Goal: Task Accomplishment & Management: Use online tool/utility

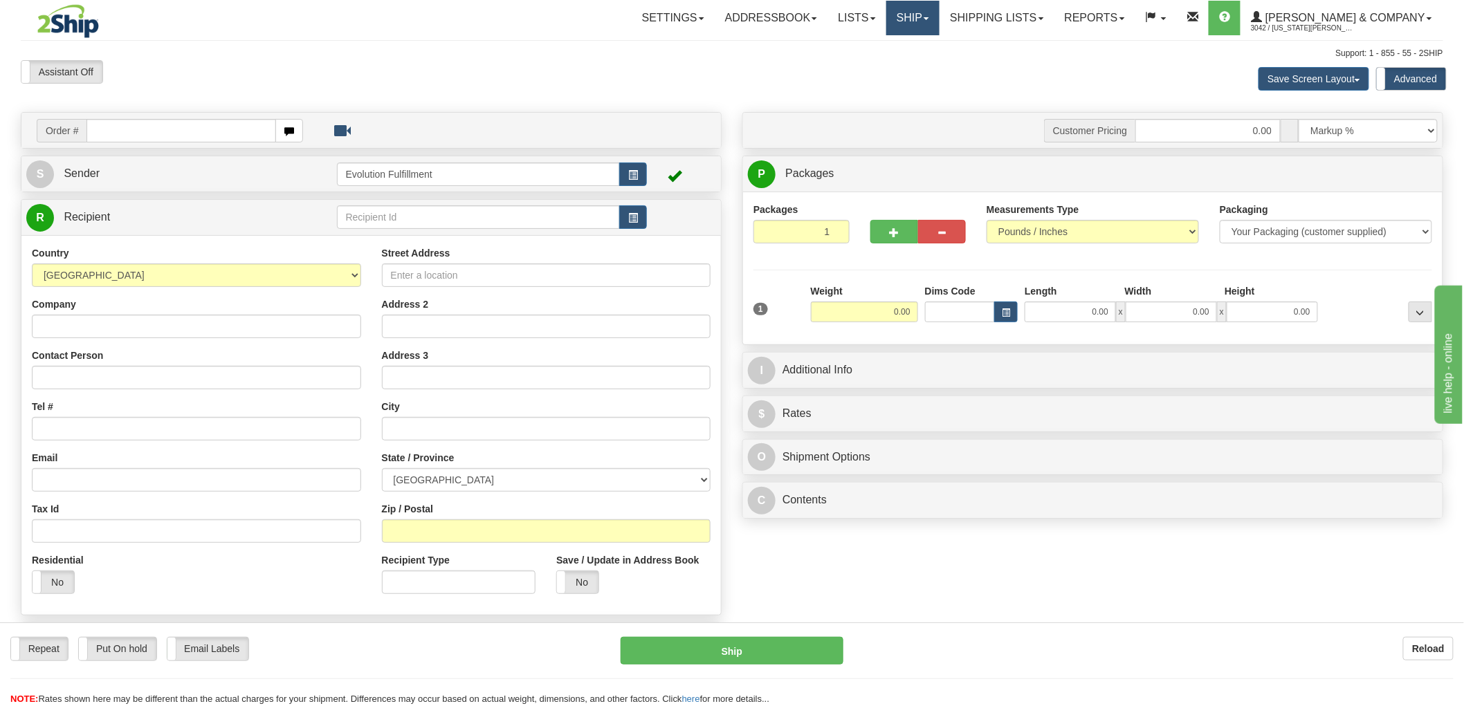
click at [940, 19] on link "Ship" at bounding box center [912, 18] width 53 height 35
click at [925, 67] on span "OnHold / Order Queue" at bounding box center [877, 66] width 98 height 11
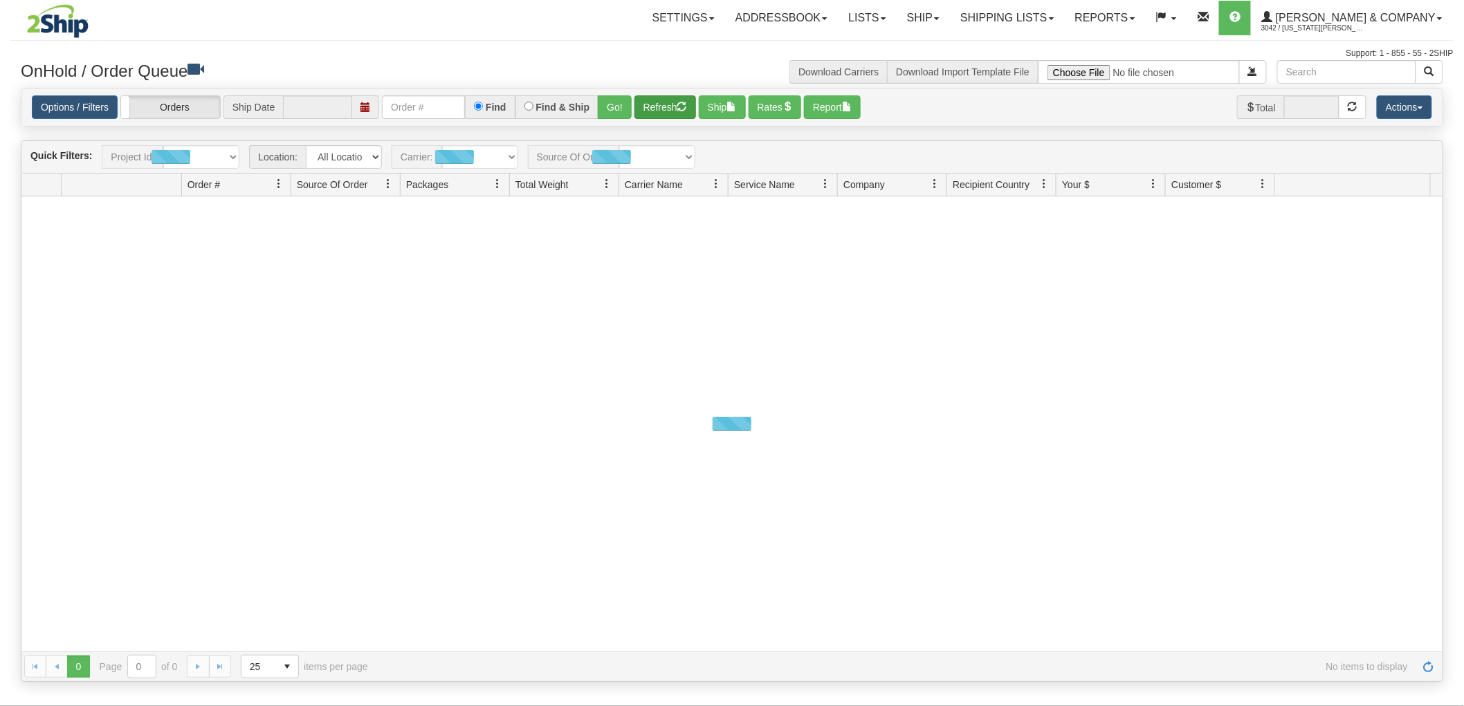
type input "[DATE]"
click at [659, 160] on select "All Sources [PERSON_NAME] and Co 2Ship Integration" at bounding box center [655, 157] width 76 height 24
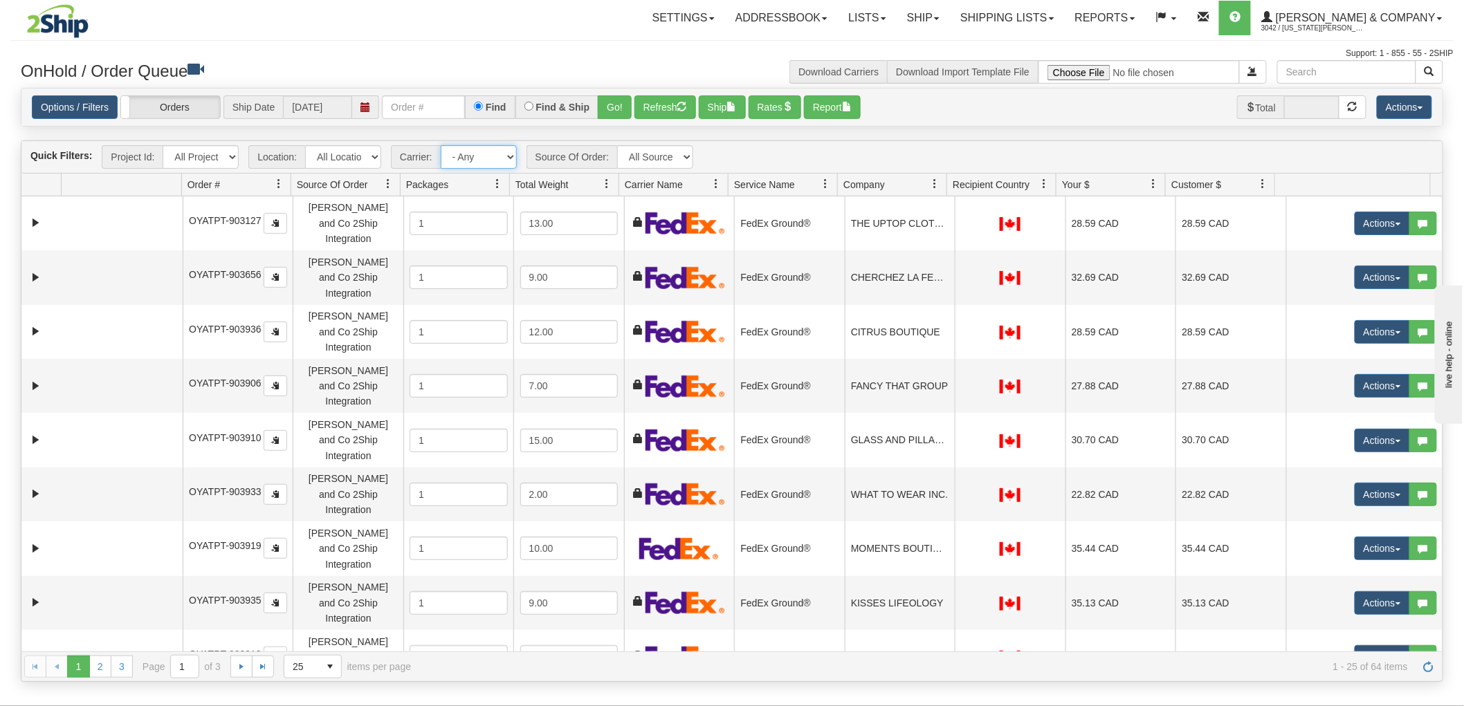
click at [478, 158] on select "- Any - Has NO carrier assigned - Has a carrier assigned FedEx Canada Post" at bounding box center [479, 157] width 76 height 24
select select "-1"
click at [441, 145] on select "- Any - Has NO carrier assigned - Has a carrier assigned FedEx Canada Post" at bounding box center [479, 157] width 76 height 24
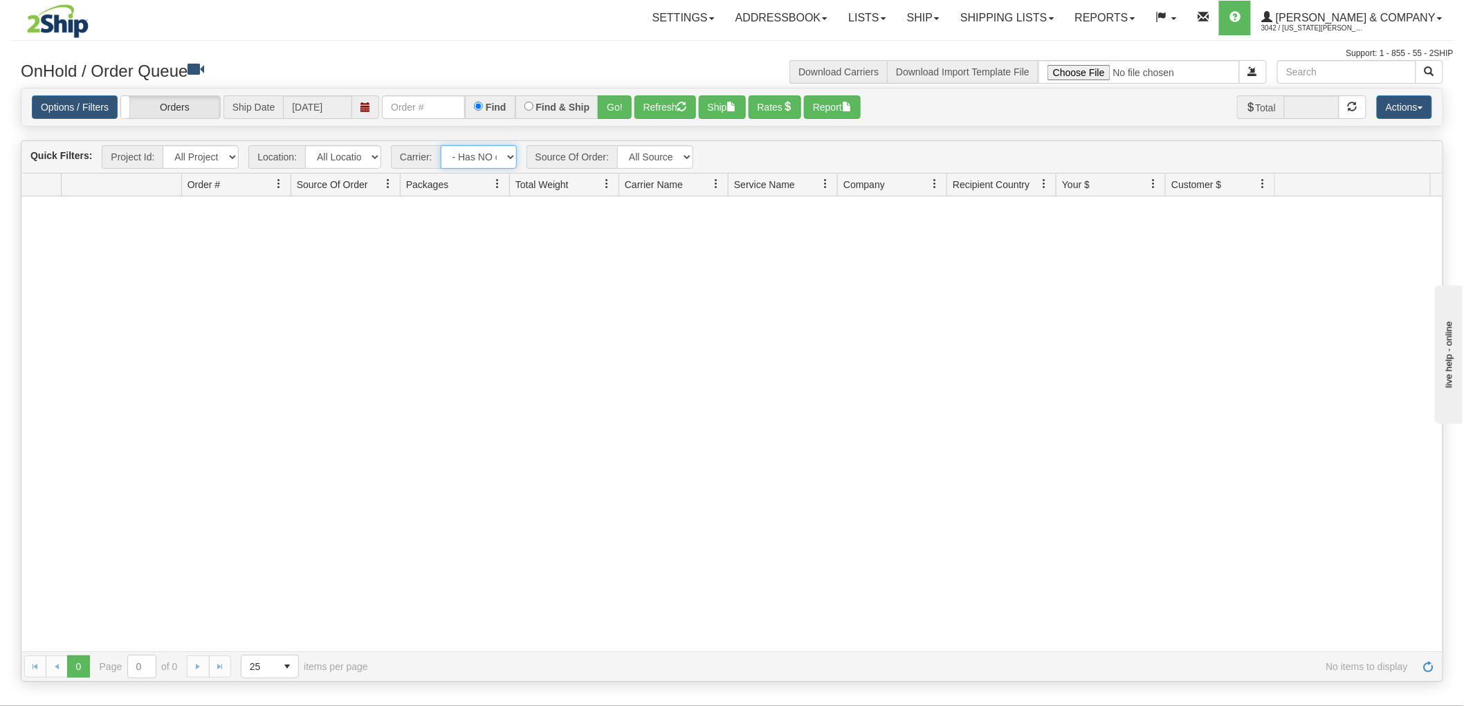
click at [493, 165] on select "- Any - Has NO carrier assigned - Has a carrier assigned FedEx Canada Post" at bounding box center [479, 157] width 76 height 24
select select "grid toolbar"
click at [441, 145] on select "- Any - Has NO carrier assigned - Has a carrier assigned FedEx Canada Post" at bounding box center [479, 157] width 76 height 24
click at [428, 97] on input "text" at bounding box center [423, 107] width 83 height 24
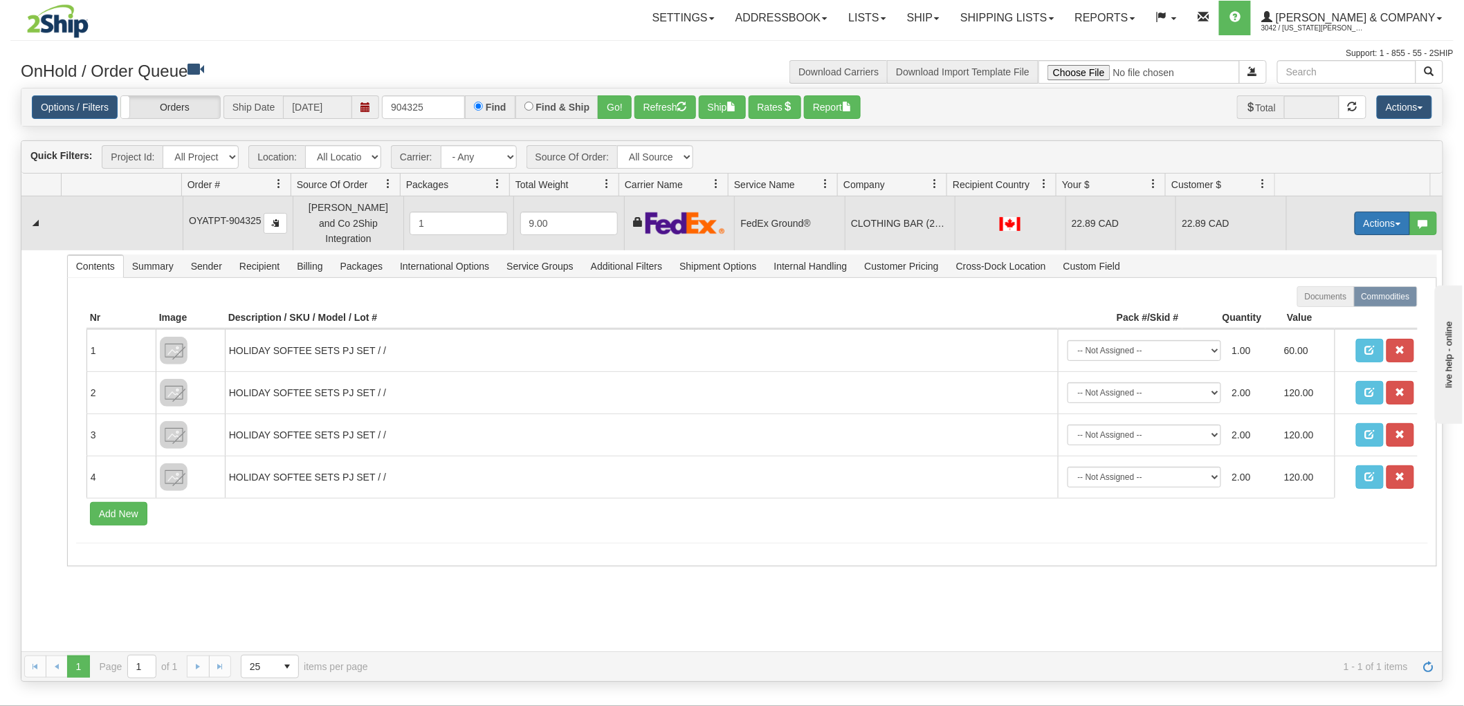
click at [1381, 215] on button "Actions" at bounding box center [1382, 224] width 55 height 24
click at [1339, 280] on span "Rate All Services" at bounding box center [1354, 285] width 83 height 11
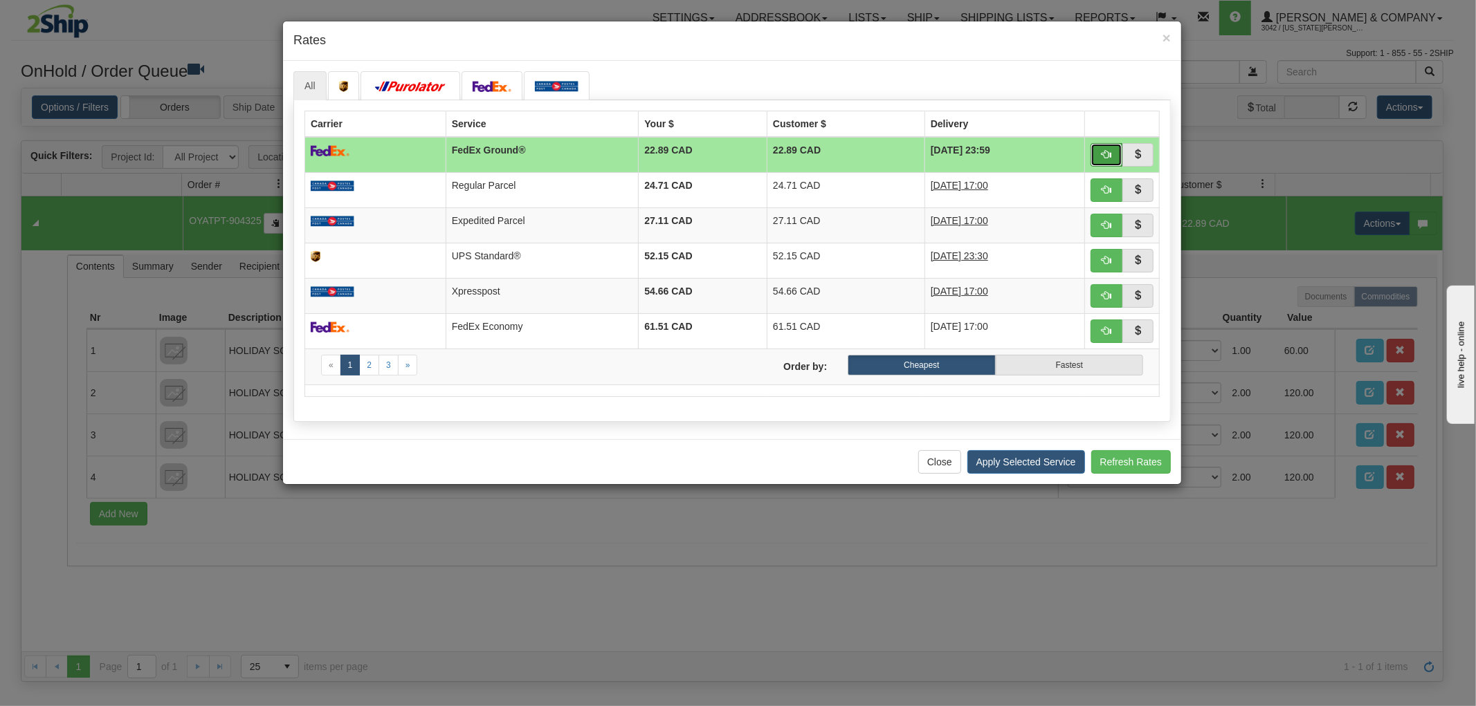
click at [1111, 154] on span "button" at bounding box center [1107, 154] width 10 height 10
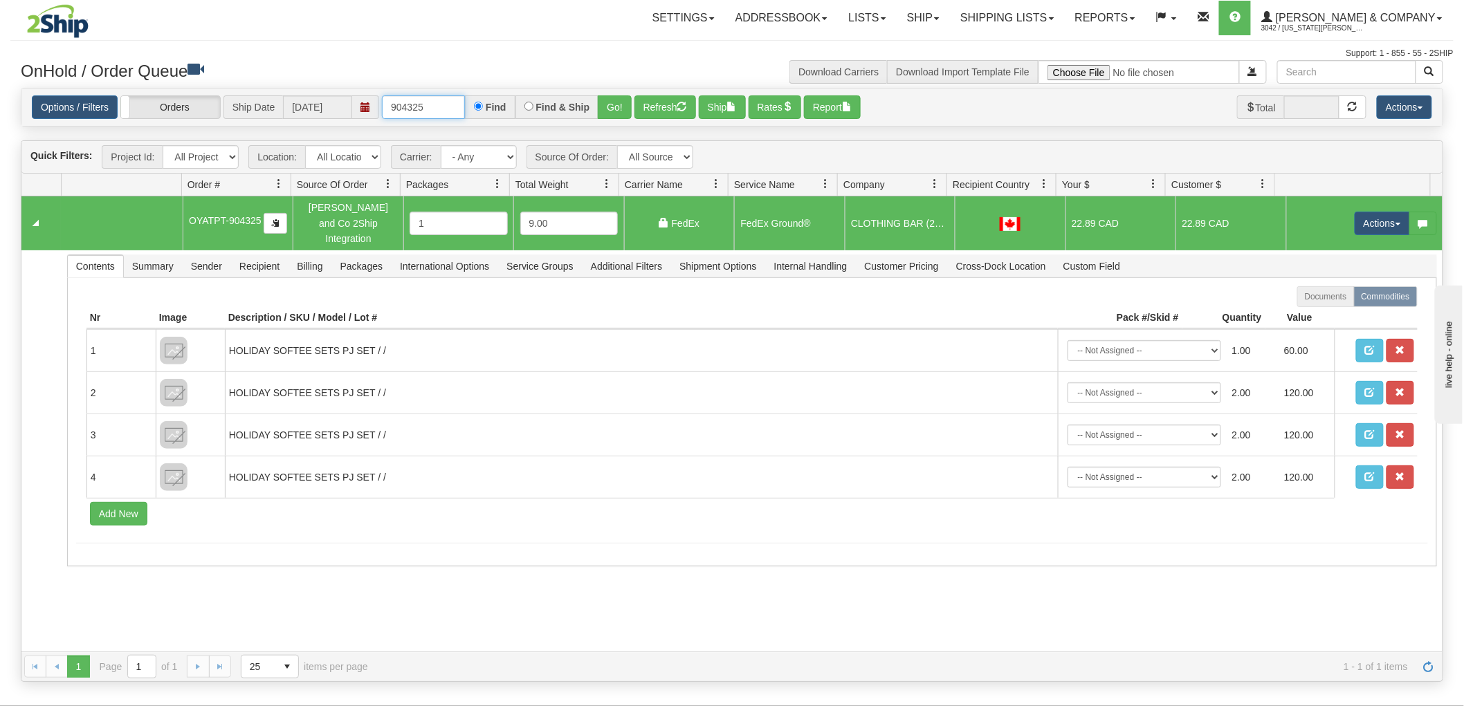
click at [446, 107] on input "904325" at bounding box center [423, 107] width 83 height 24
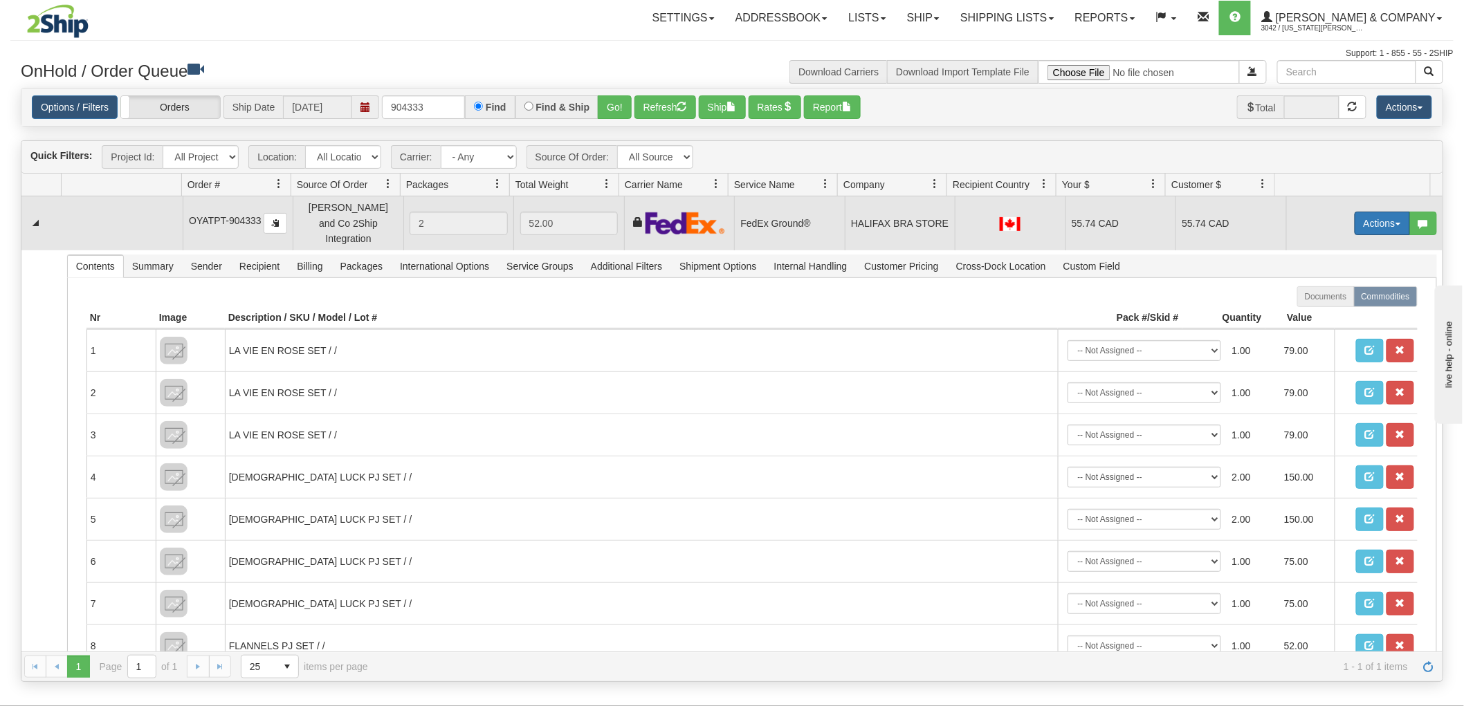
click at [1355, 215] on button "Actions" at bounding box center [1382, 224] width 55 height 24
click at [1349, 280] on span "Rate All Services" at bounding box center [1354, 285] width 83 height 11
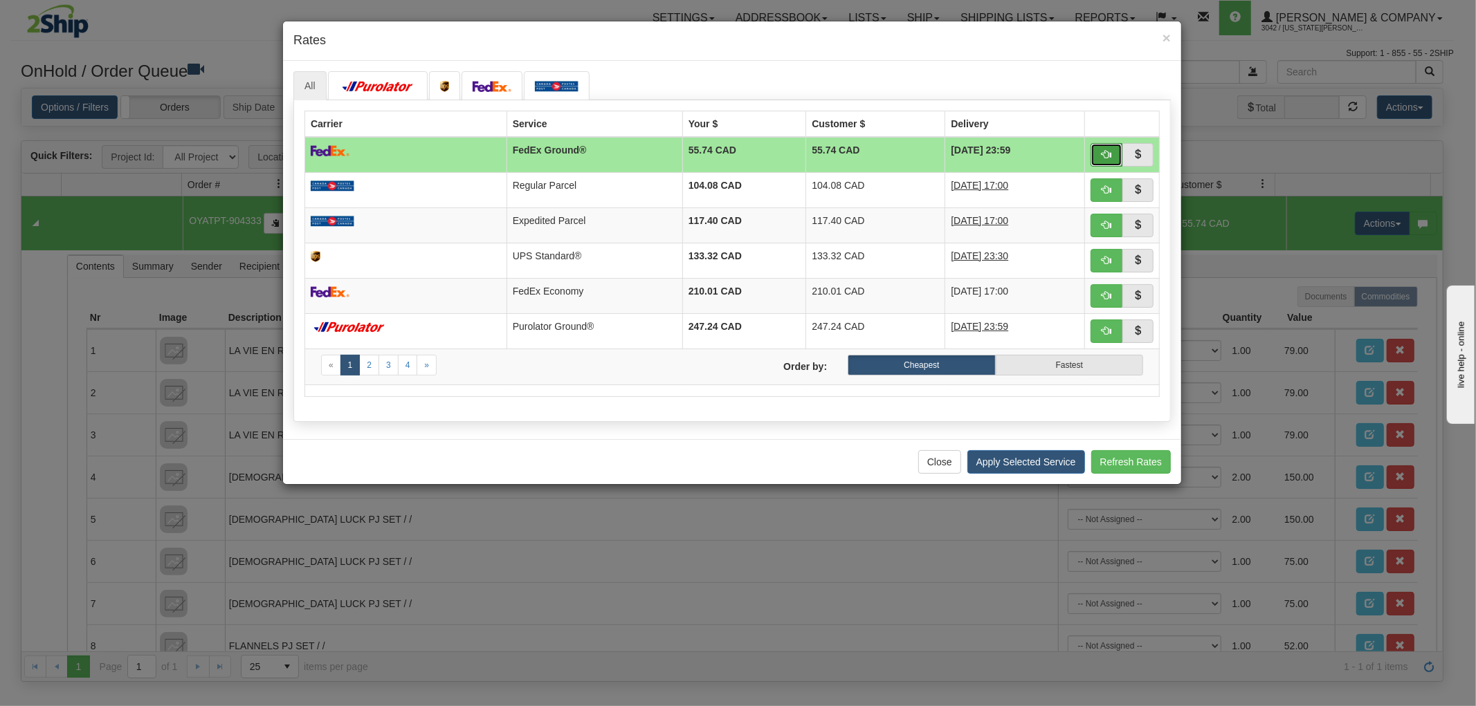
click at [1113, 147] on button "button" at bounding box center [1107, 155] width 32 height 24
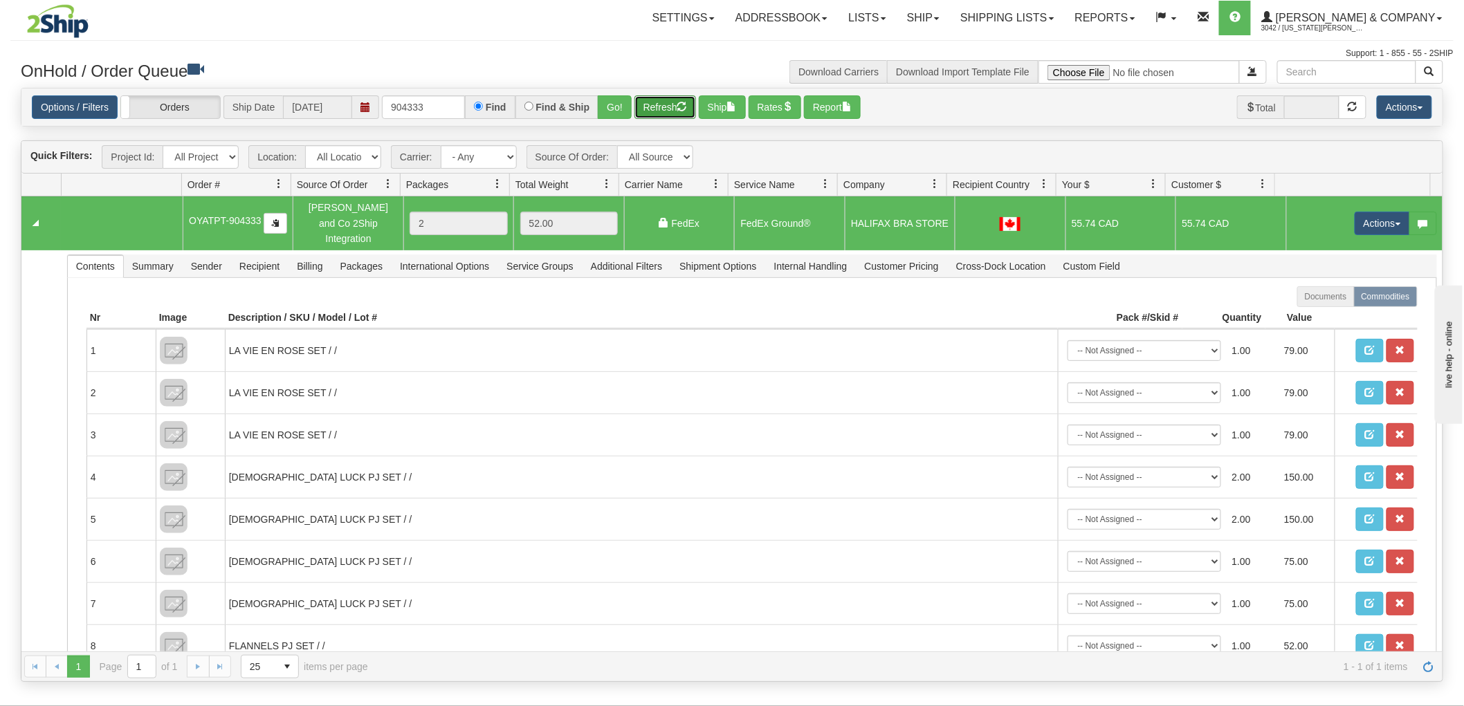
click at [650, 114] on button "Refresh" at bounding box center [666, 107] width 62 height 24
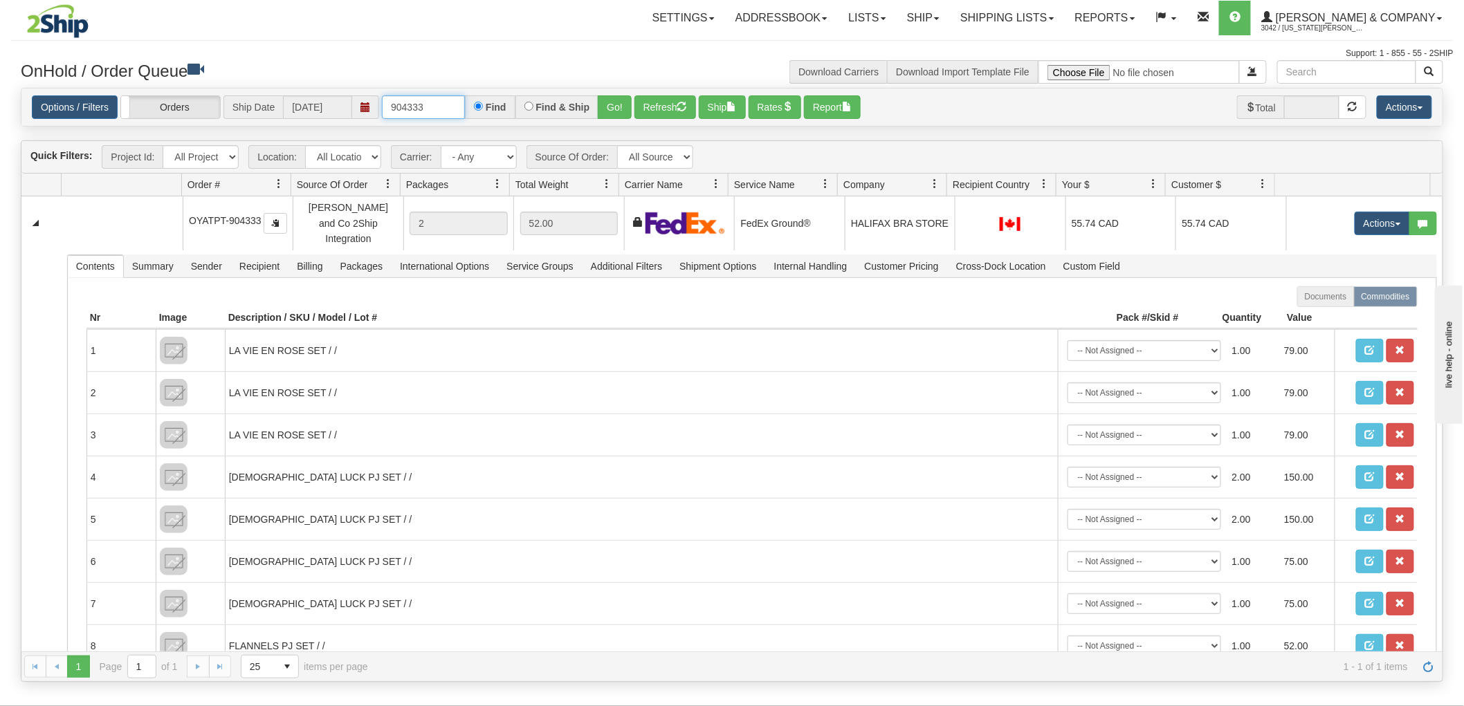
click at [444, 104] on input "904333" at bounding box center [423, 107] width 83 height 24
type input "904336"
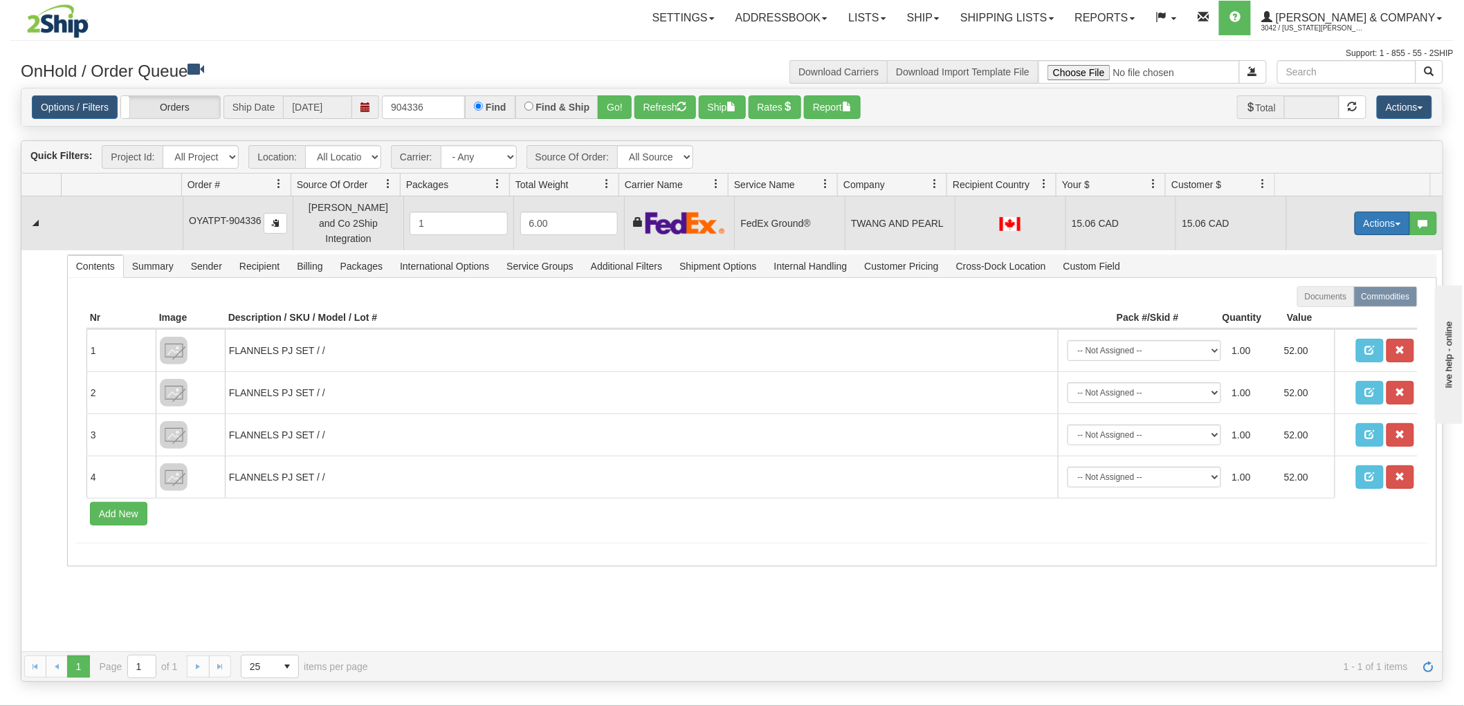
click at [1363, 212] on button "Actions" at bounding box center [1382, 224] width 55 height 24
click at [1334, 280] on span "Rate All Services" at bounding box center [1354, 285] width 83 height 11
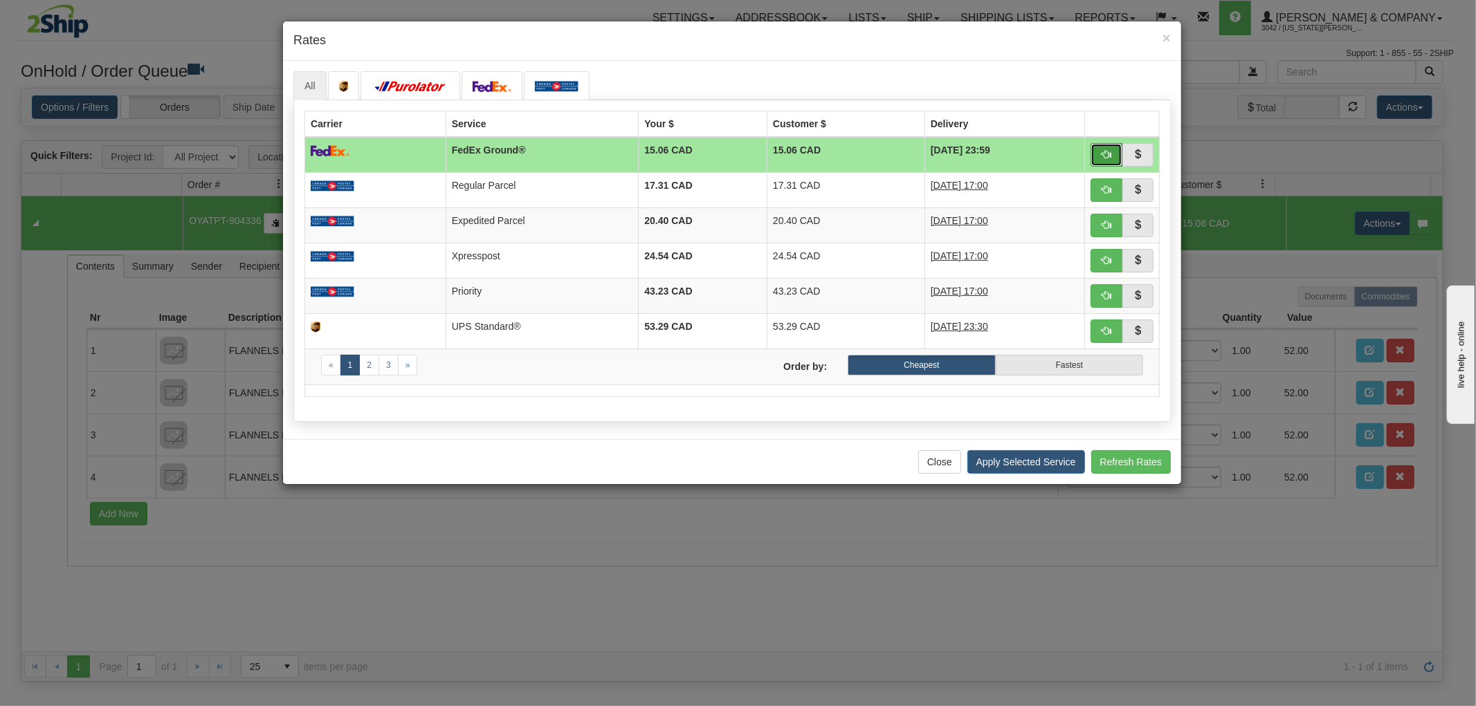
click at [1110, 149] on span "button" at bounding box center [1107, 154] width 10 height 10
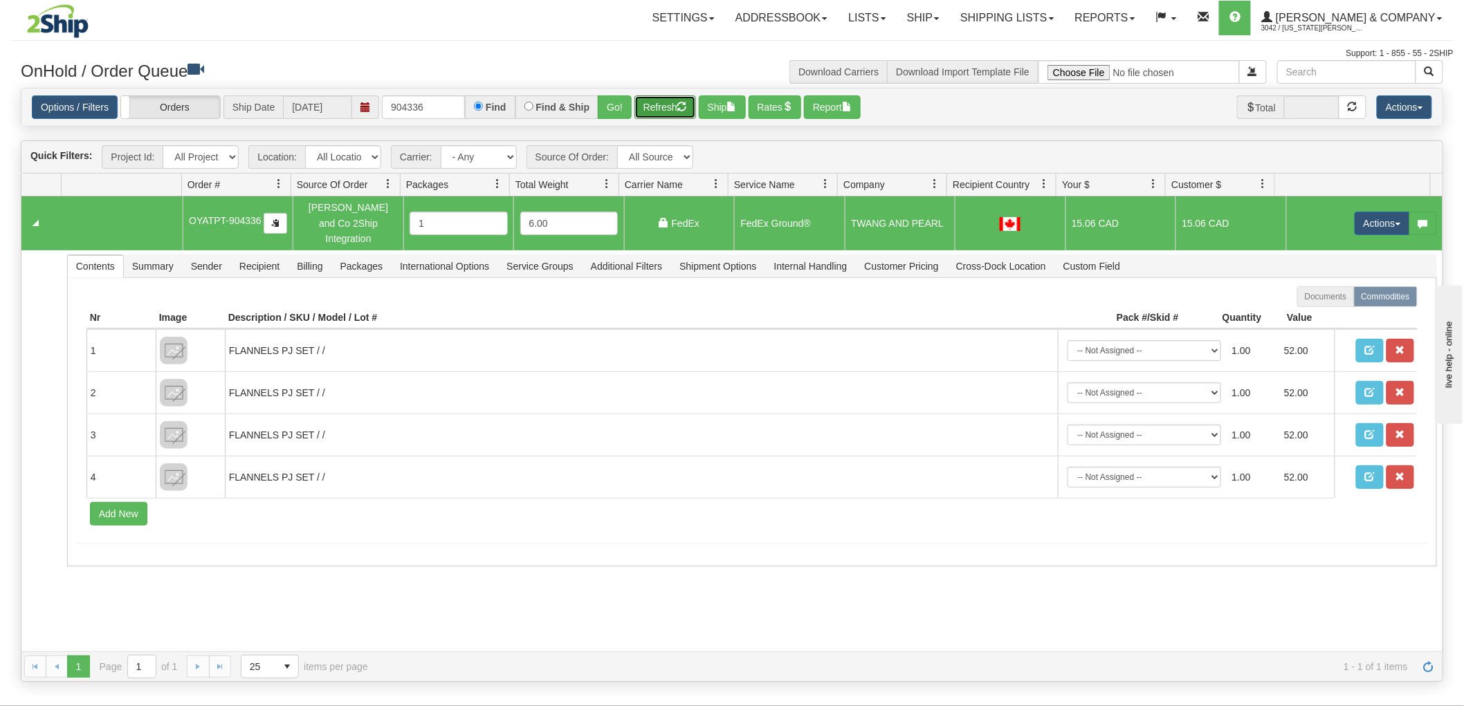
click at [679, 102] on button "Refresh" at bounding box center [666, 107] width 62 height 24
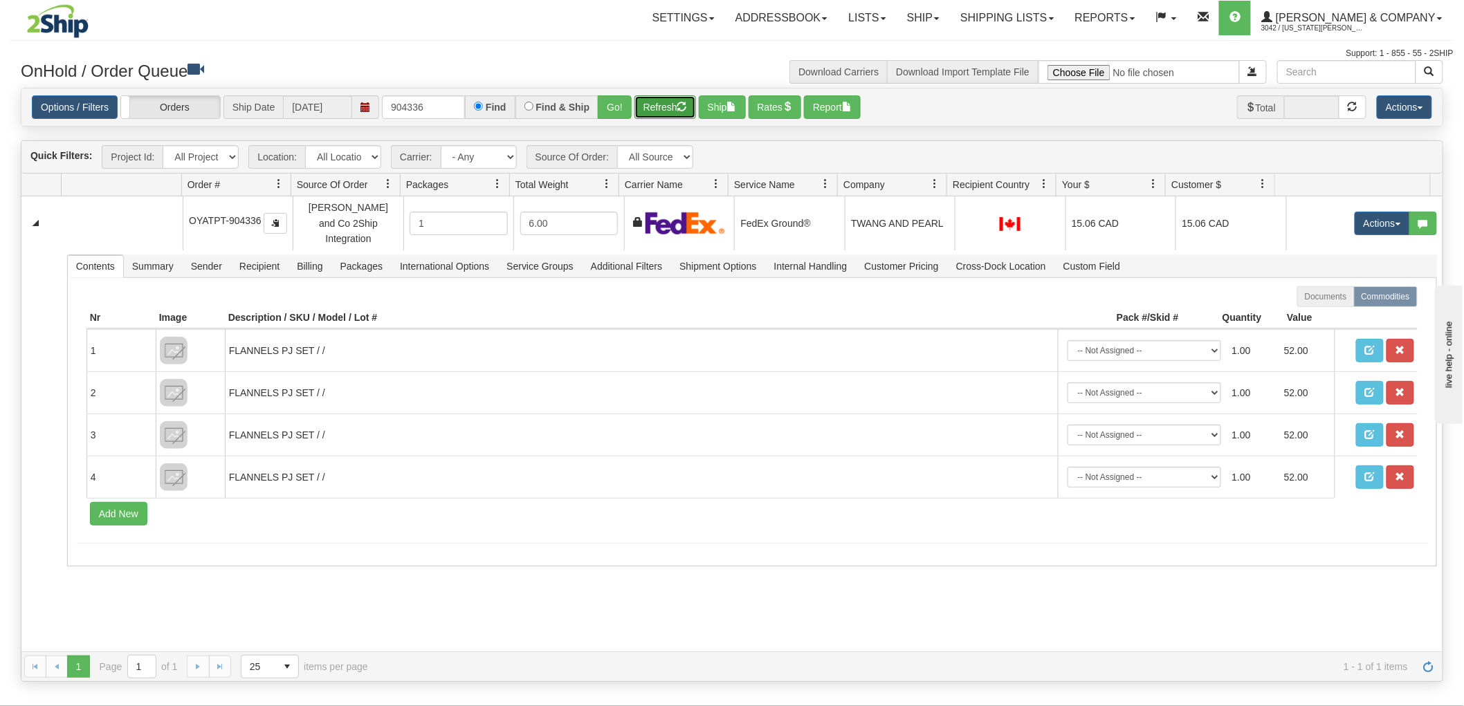
click at [667, 99] on button "Refresh" at bounding box center [666, 107] width 62 height 24
